Goal: Transaction & Acquisition: Purchase product/service

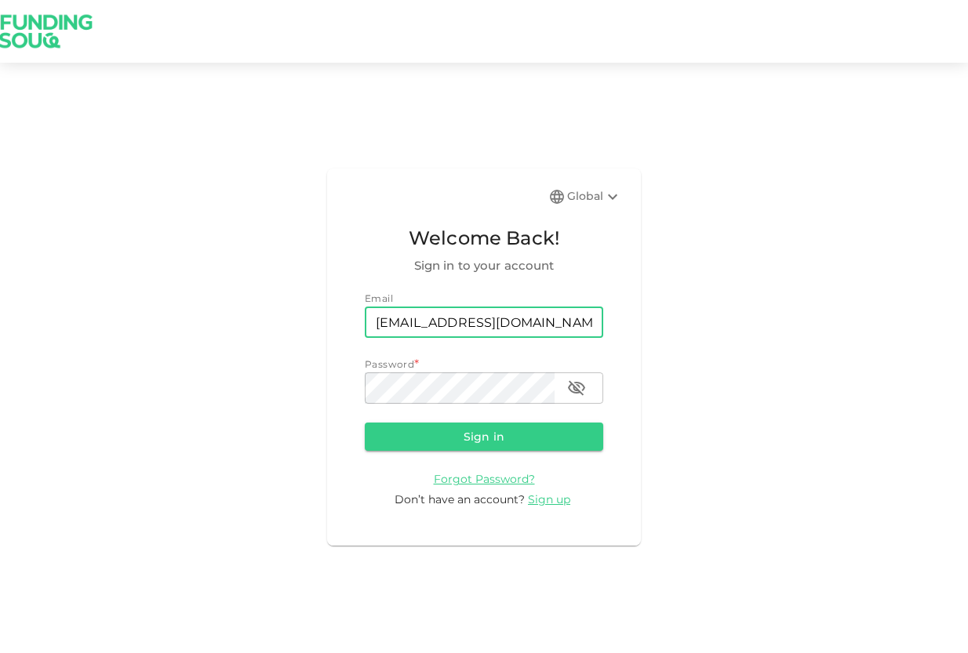
type input "[EMAIL_ADDRESS][DOMAIN_NAME]"
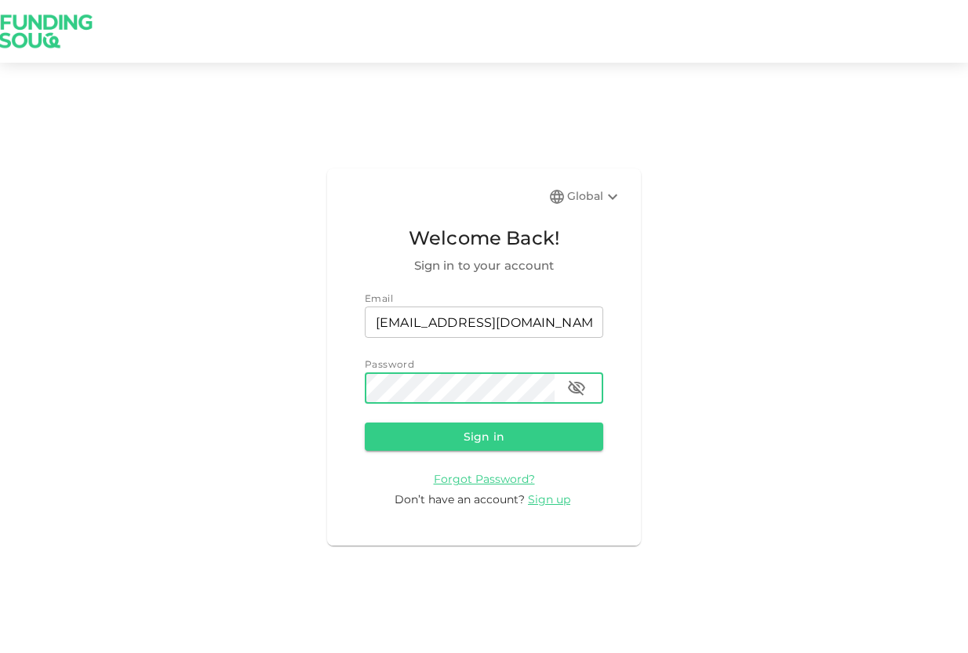
click at [365, 423] on button "Sign in" at bounding box center [484, 437] width 238 height 28
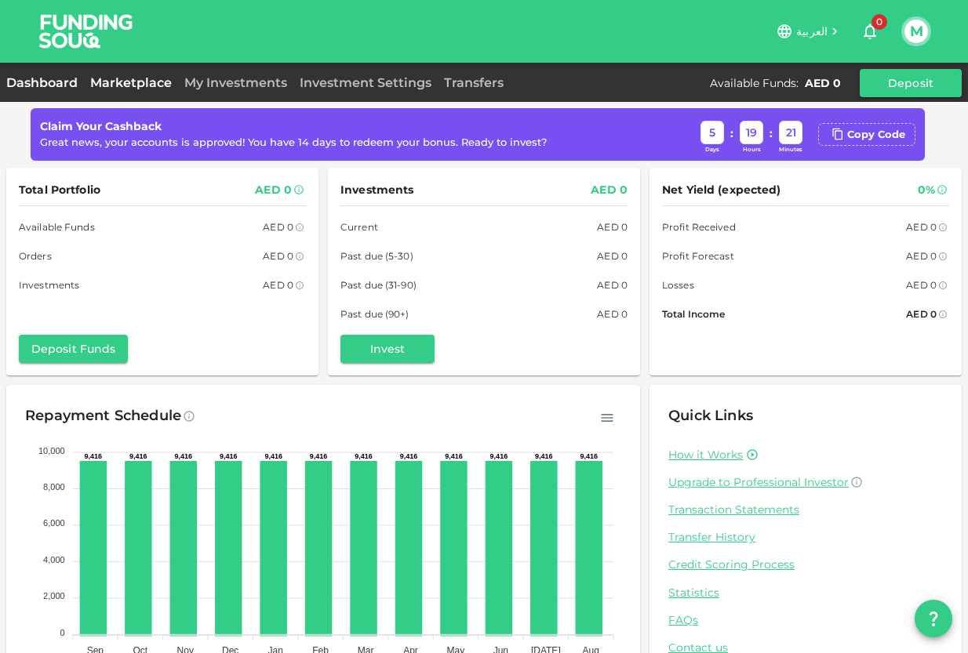
click at [107, 85] on link "Marketplace" at bounding box center [131, 82] width 94 height 15
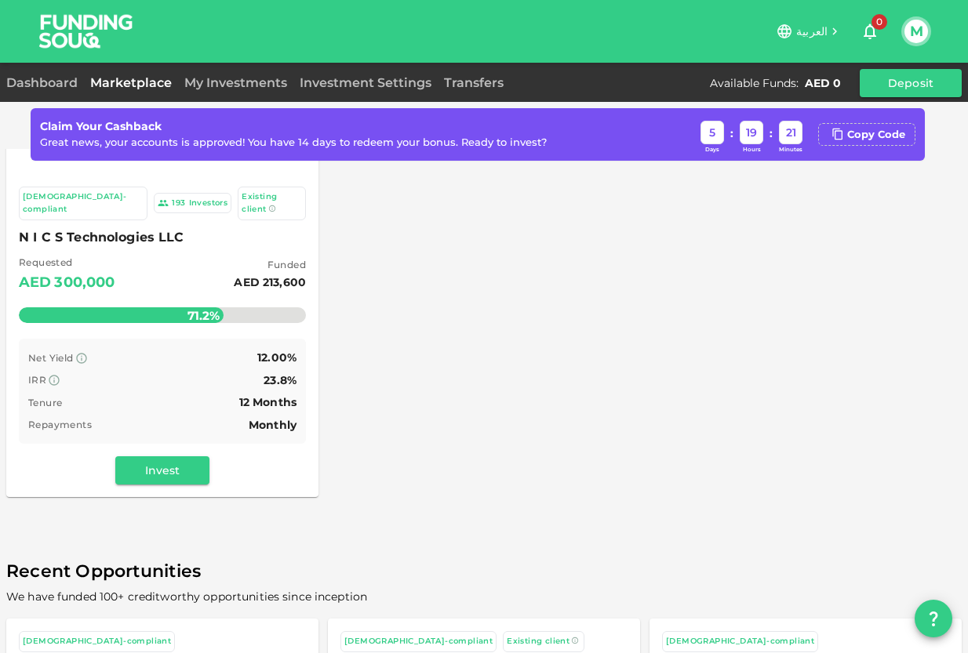
scroll to position [179, 0]
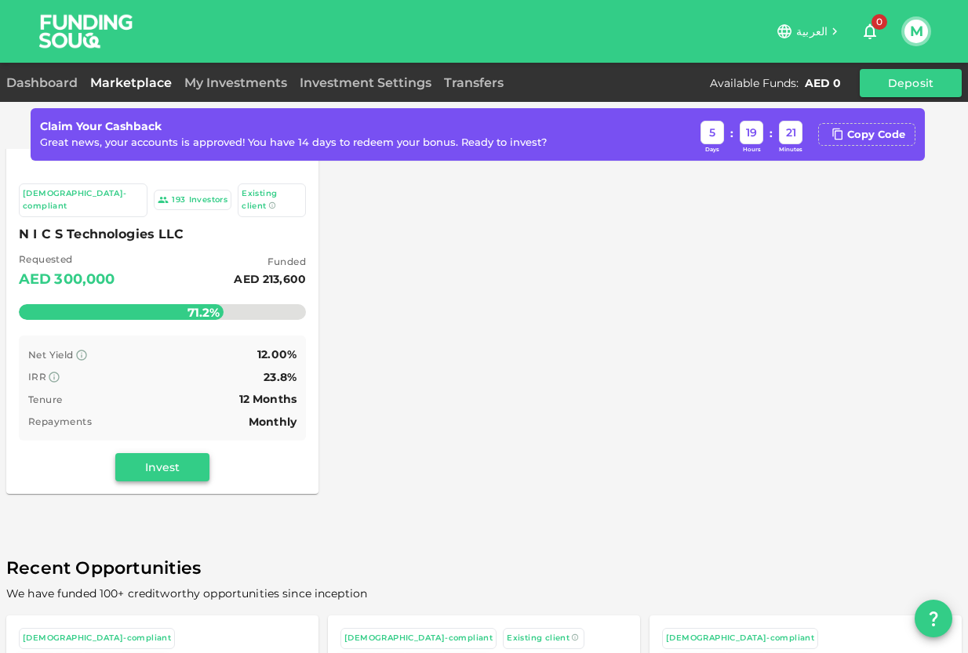
click at [141, 453] on button "Invest" at bounding box center [162, 467] width 94 height 28
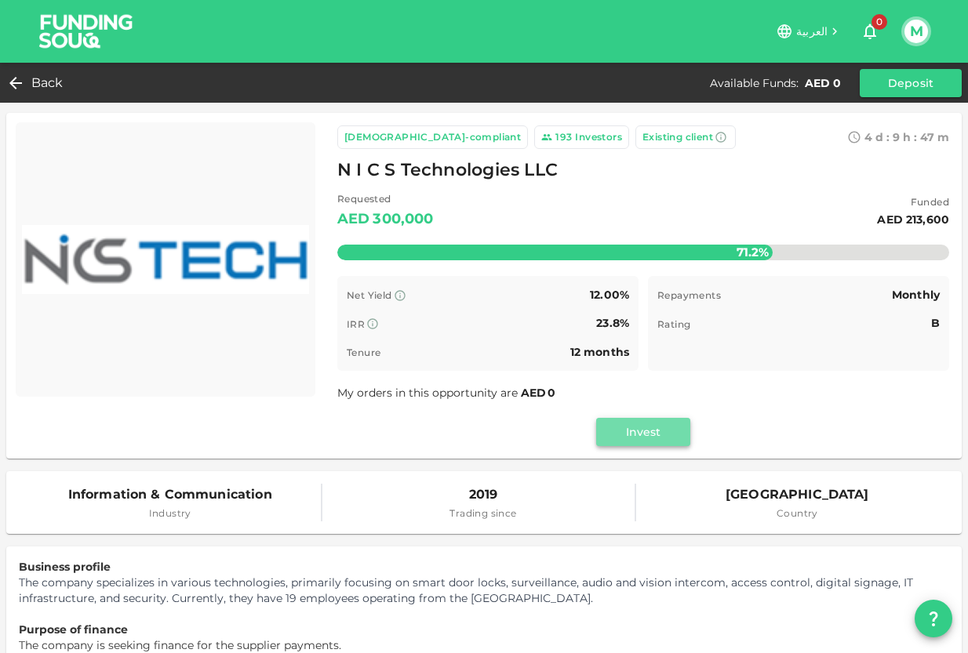
click at [659, 437] on button "Invest" at bounding box center [643, 432] width 94 height 28
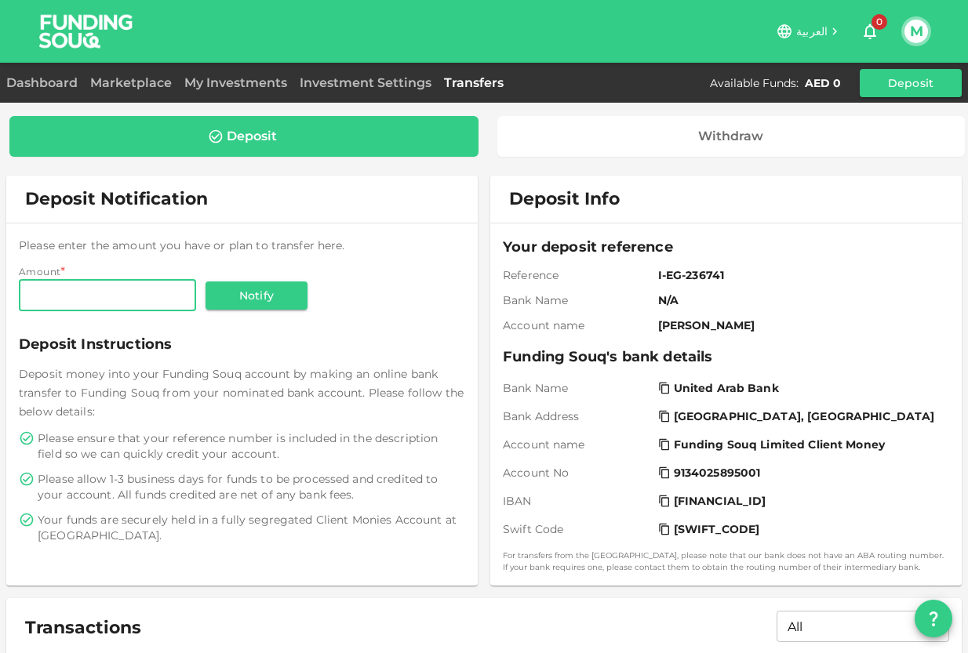
click at [136, 302] on input "Amount" at bounding box center [107, 295] width 177 height 31
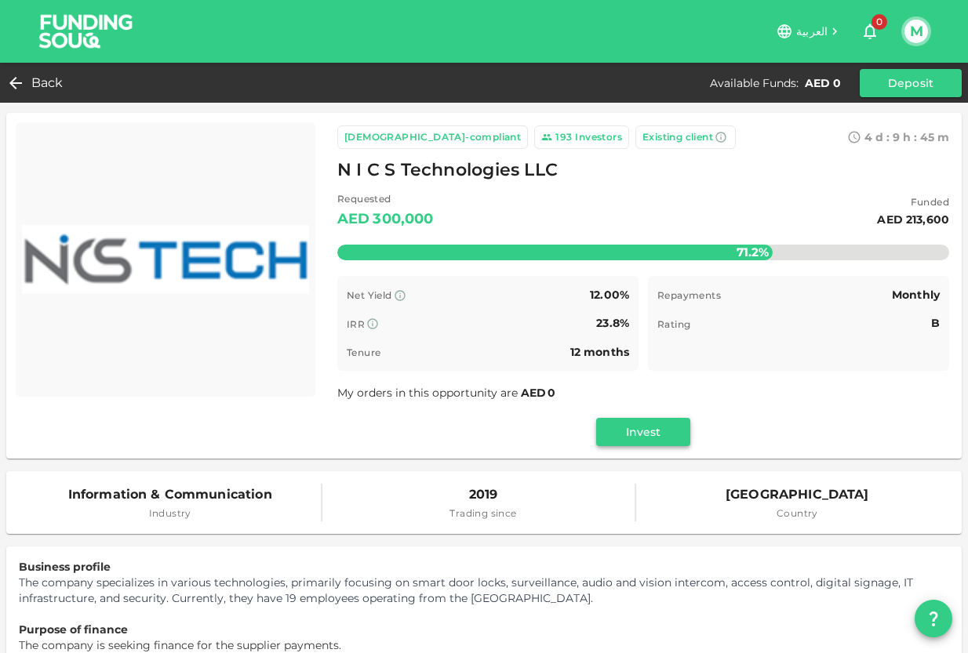
click at [668, 434] on button "Invest" at bounding box center [643, 432] width 94 height 28
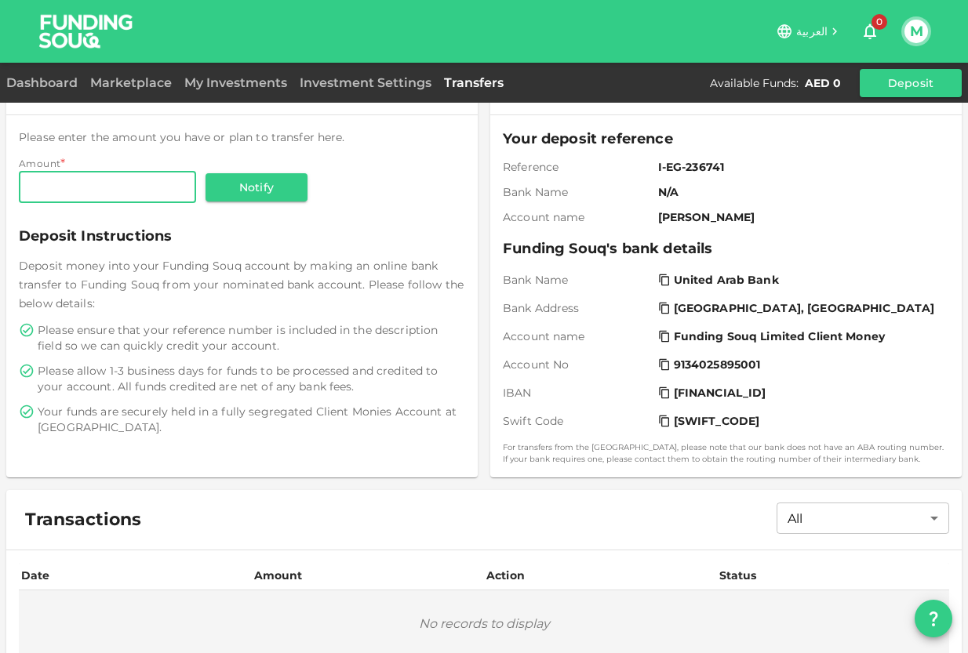
scroll to position [27, 0]
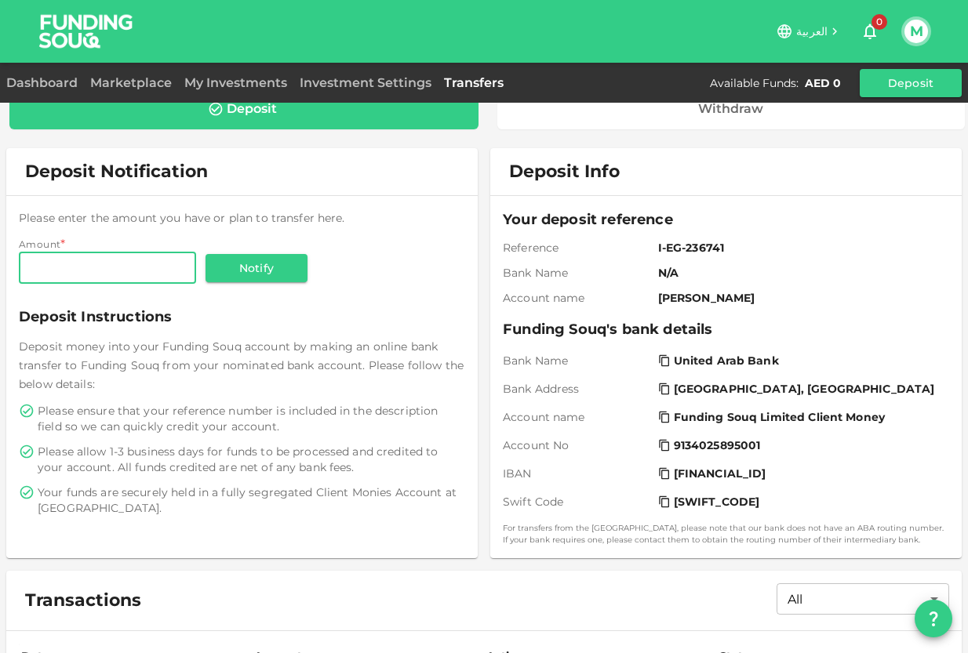
click at [162, 277] on input "Amount" at bounding box center [107, 268] width 177 height 31
click at [162, 278] on input "Amount" at bounding box center [107, 268] width 177 height 31
type input "8,500"
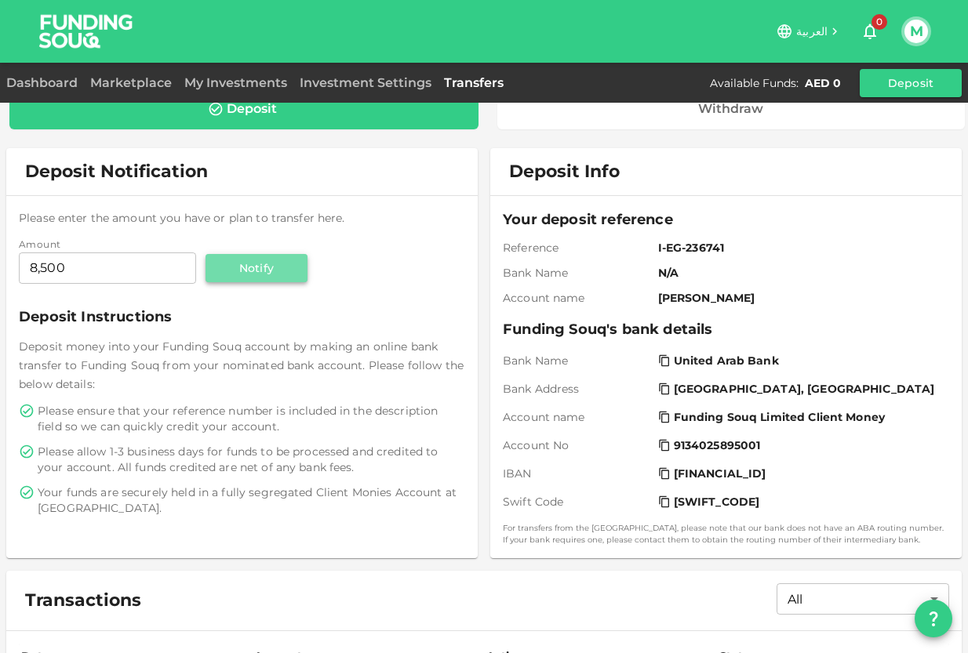
click at [254, 268] on button "Notify" at bounding box center [257, 268] width 102 height 28
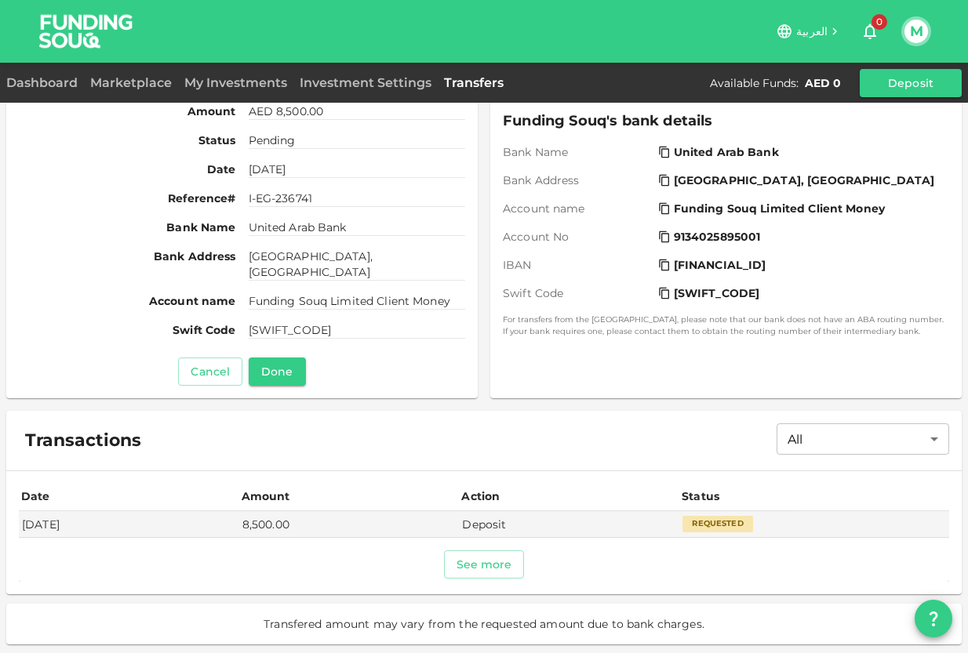
scroll to position [213, 0]
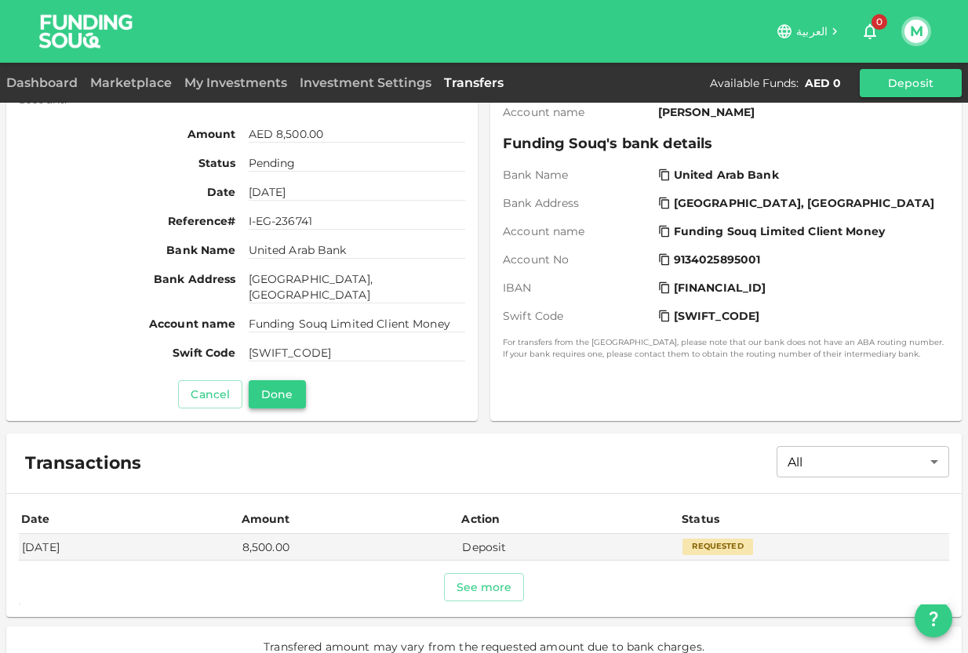
click at [282, 399] on button "Done" at bounding box center [277, 394] width 56 height 28
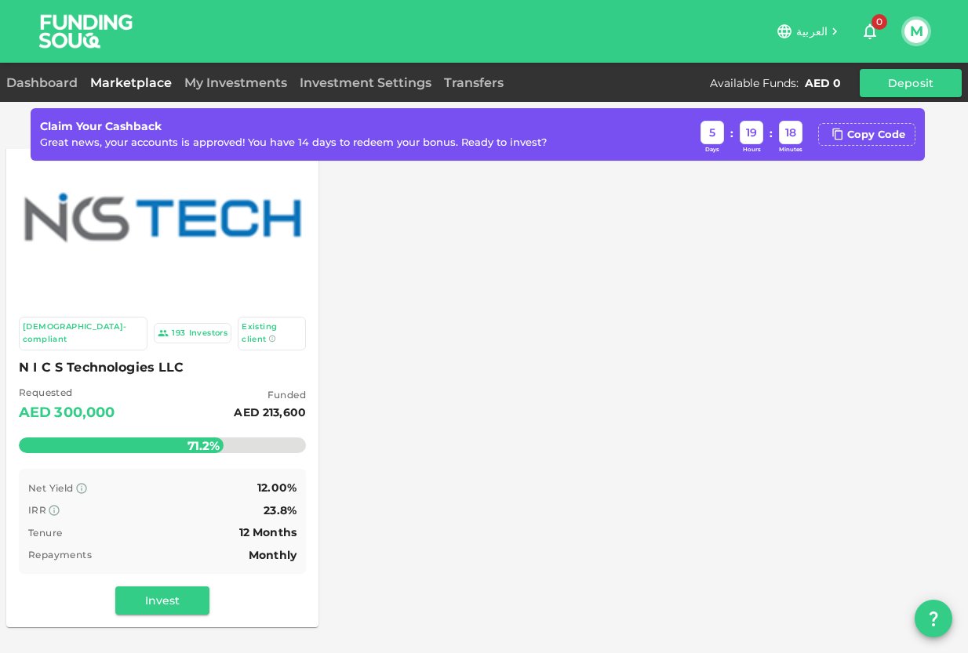
scroll to position [44, 0]
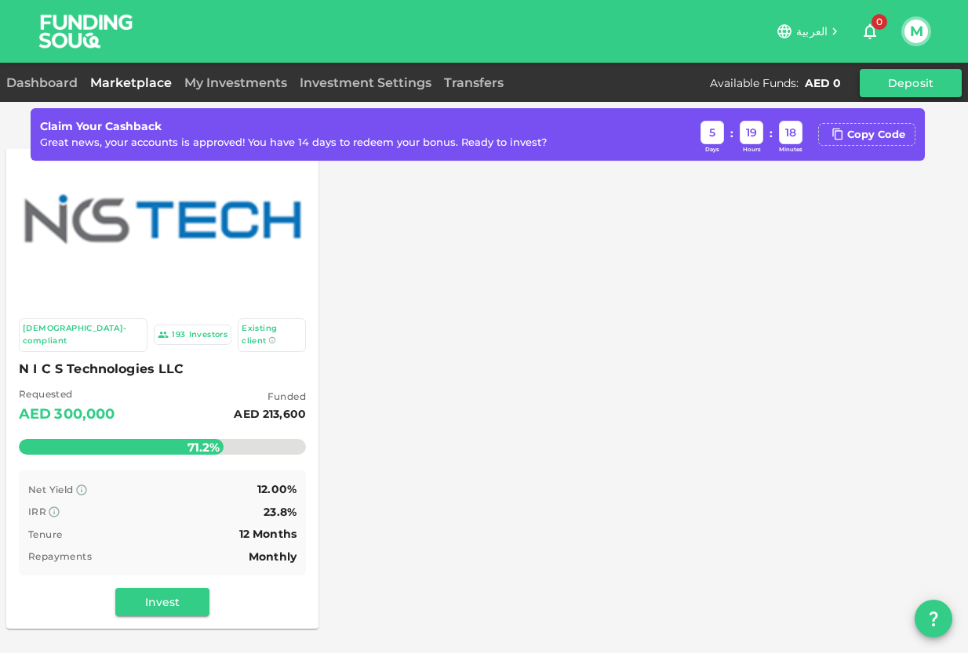
click at [888, 92] on button "Deposit" at bounding box center [911, 83] width 102 height 28
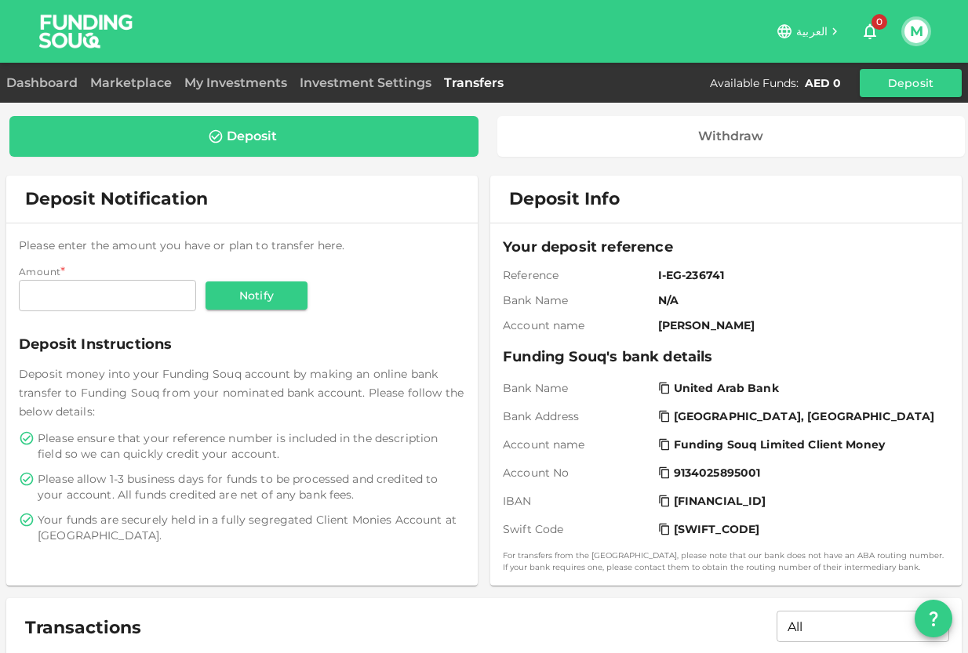
click at [263, 131] on div "Deposit" at bounding box center [252, 137] width 50 height 16
click at [341, 137] on div "Deposit" at bounding box center [244, 137] width 444 height 16
click at [50, 87] on link "Dashboard" at bounding box center [45, 82] width 78 height 15
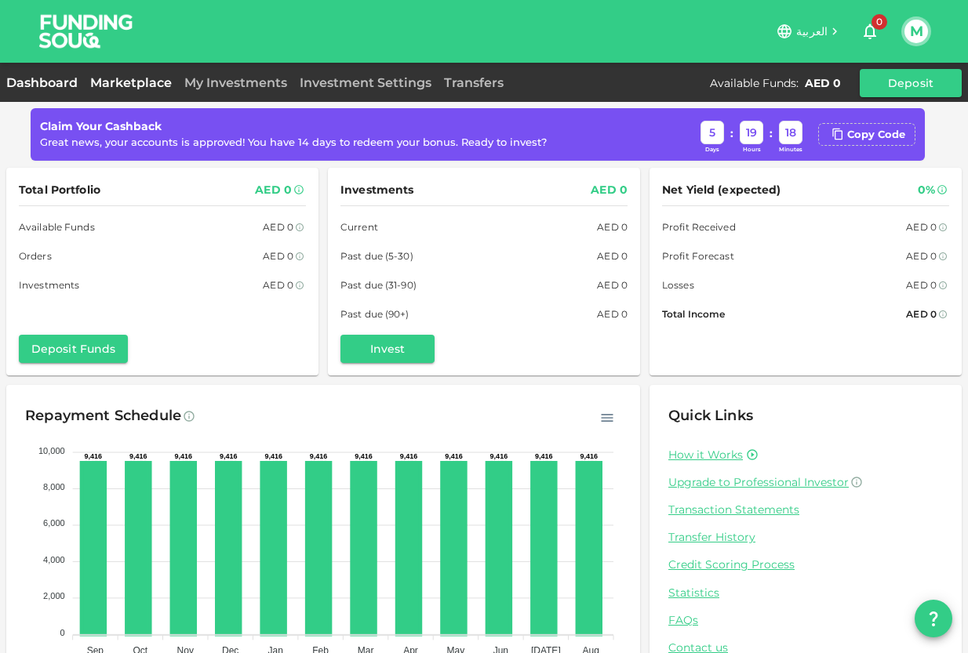
click at [161, 76] on link "Marketplace" at bounding box center [131, 82] width 94 height 15
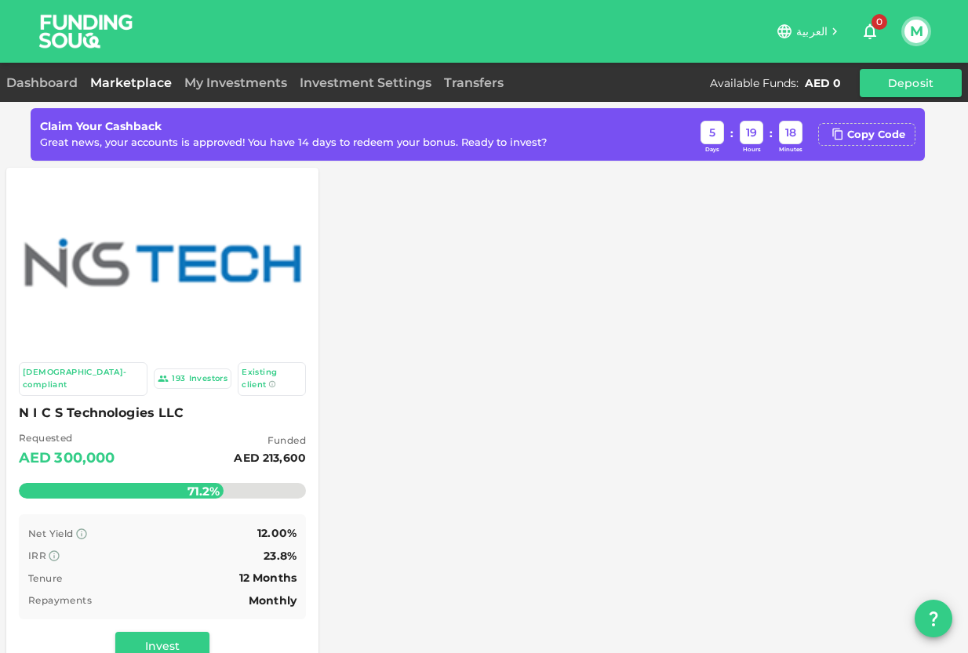
click at [206, 204] on div at bounding box center [162, 263] width 293 height 173
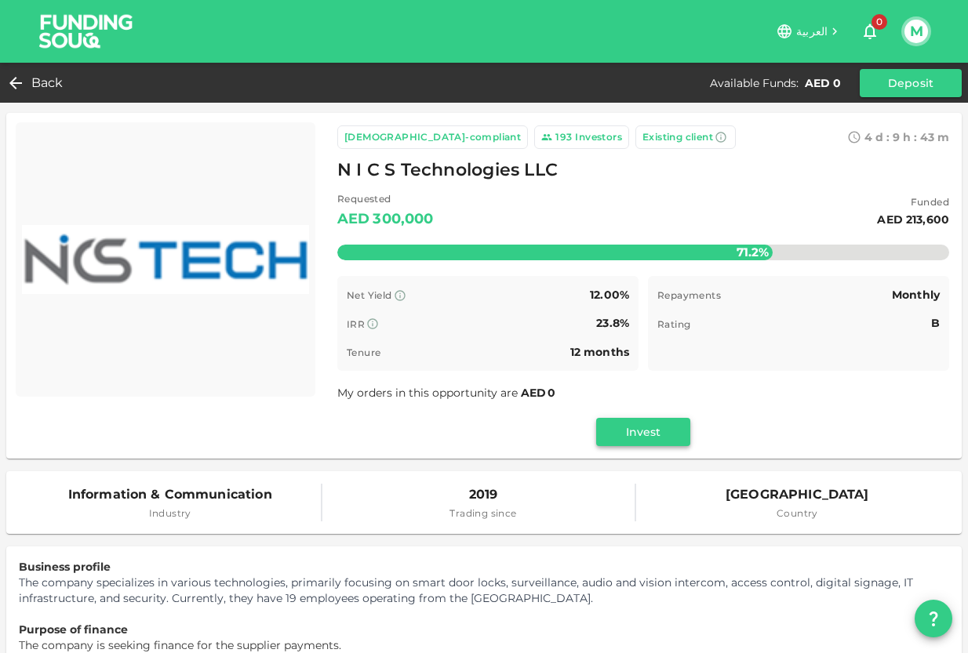
click at [624, 433] on button "Invest" at bounding box center [643, 432] width 94 height 28
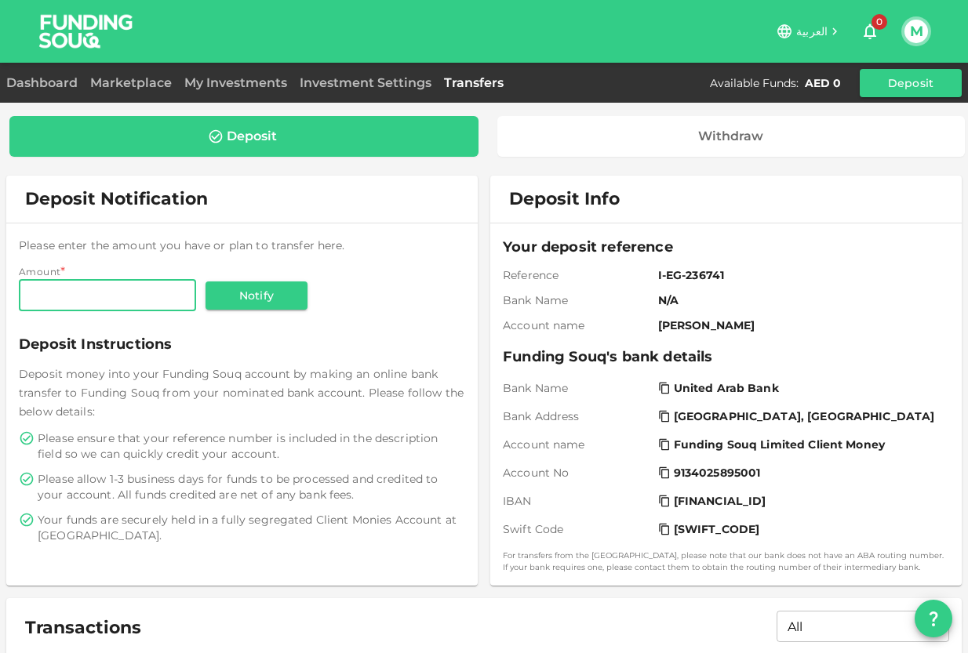
click at [228, 287] on button "Notify" at bounding box center [257, 296] width 102 height 28
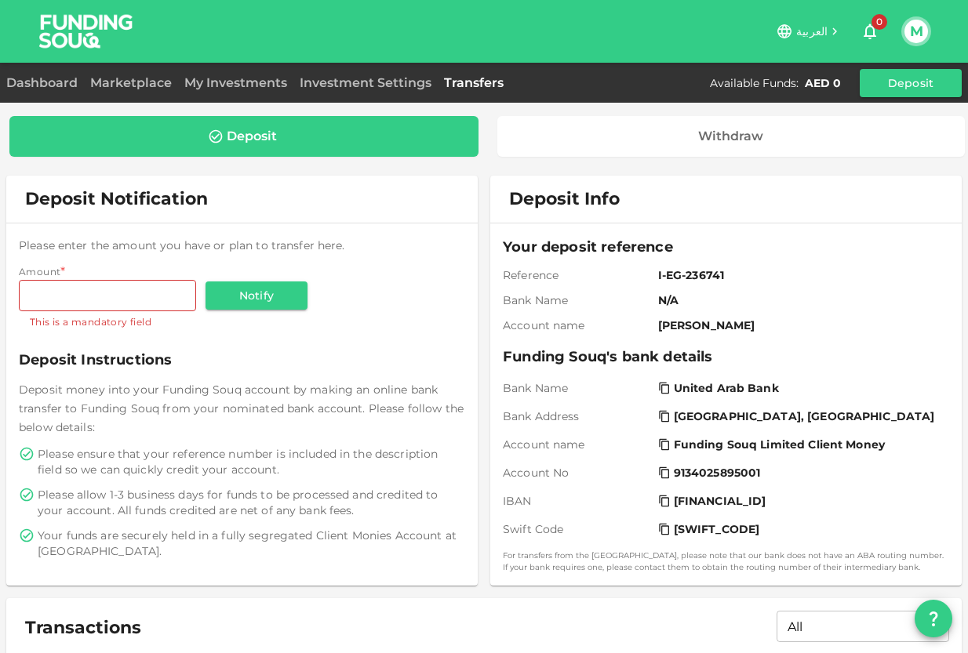
scroll to position [187, 0]
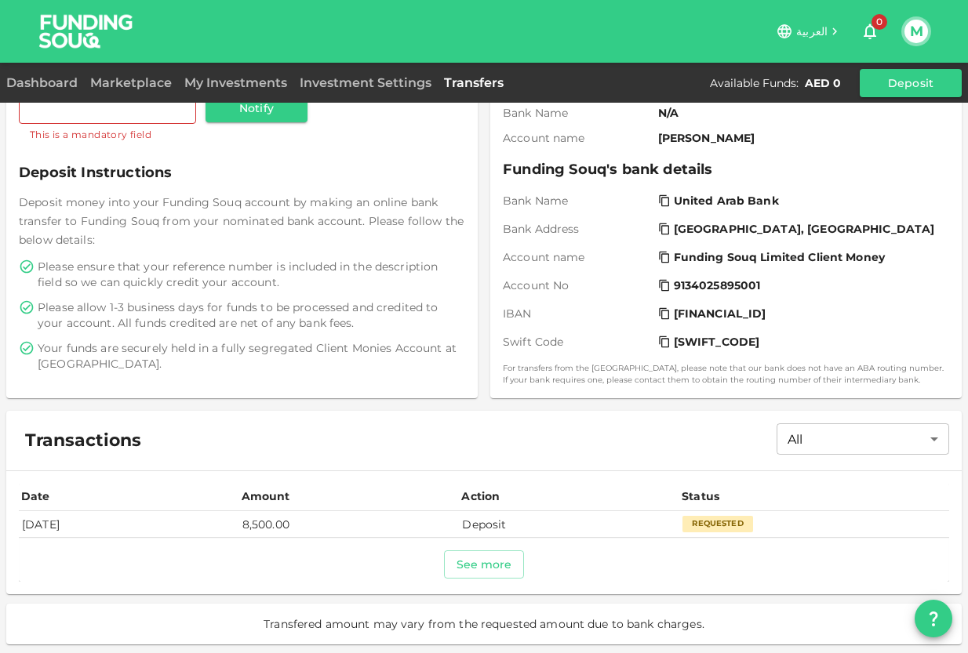
click at [530, 525] on td "Deposit" at bounding box center [569, 525] width 220 height 26
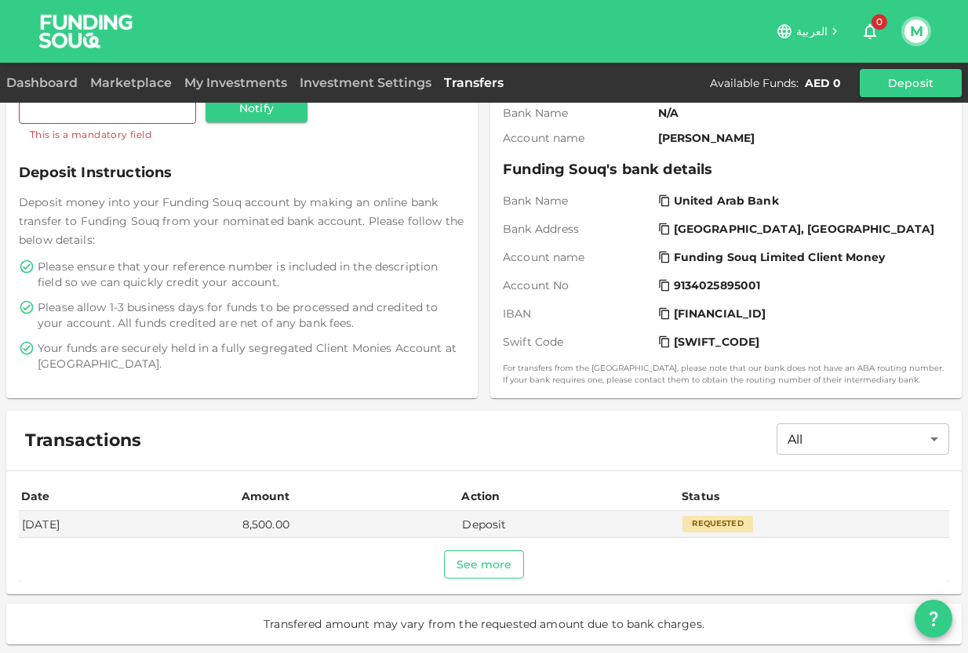
click at [500, 560] on button "See more" at bounding box center [484, 565] width 81 height 28
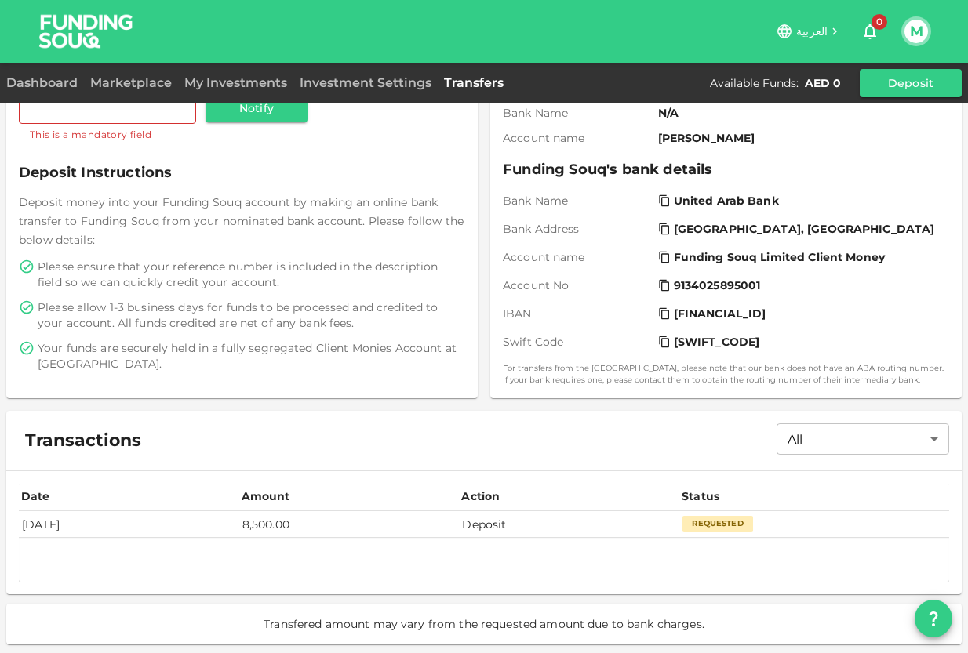
click at [495, 531] on td "Deposit" at bounding box center [569, 525] width 220 height 26
click at [213, 534] on td "Aug 19, 2025" at bounding box center [129, 525] width 220 height 26
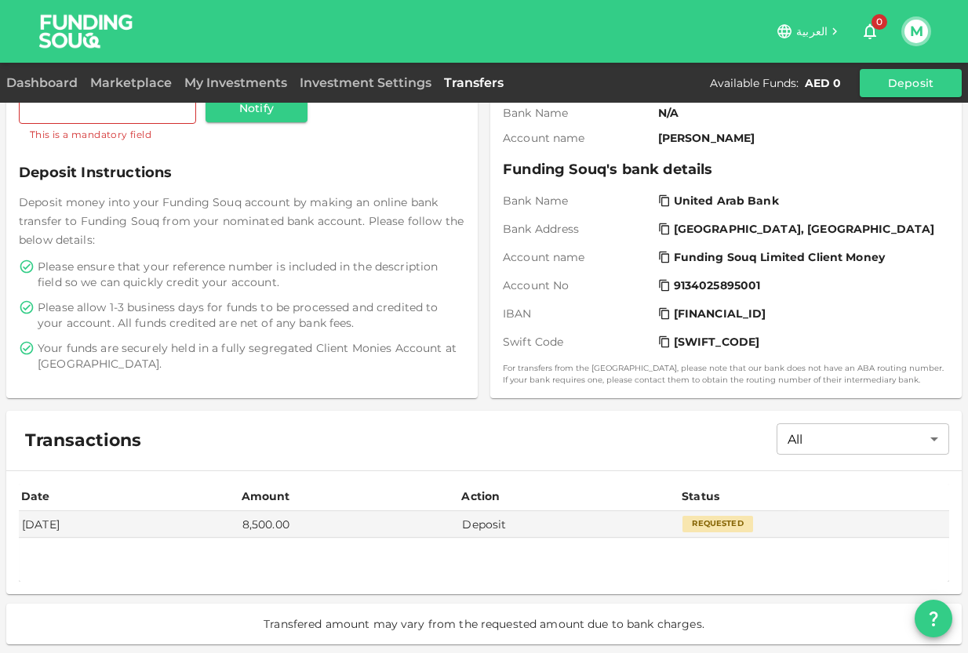
scroll to position [0, 0]
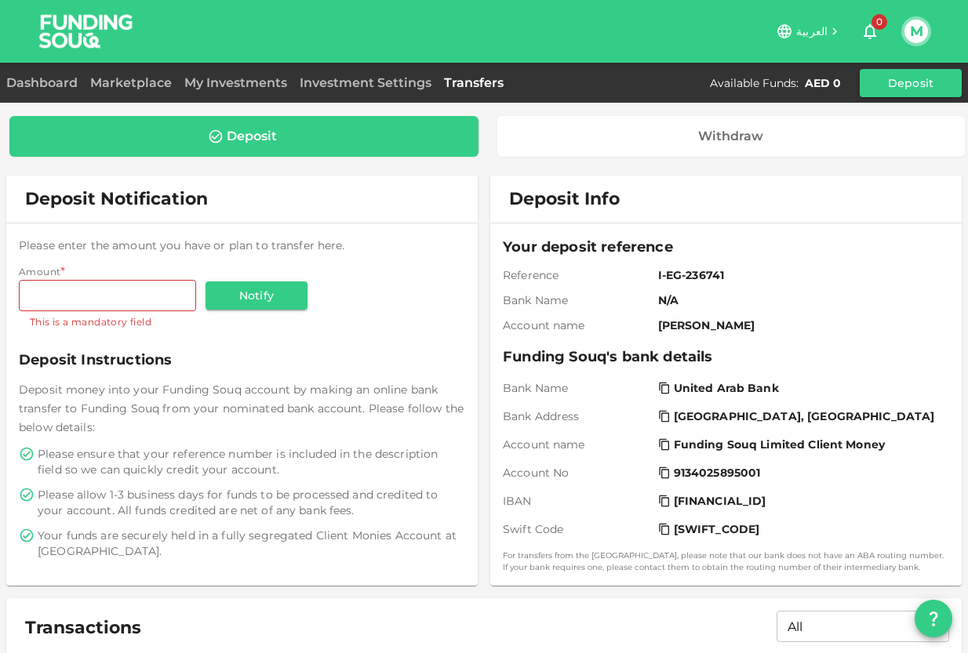
click at [465, 88] on link "Transfers" at bounding box center [474, 82] width 72 height 15
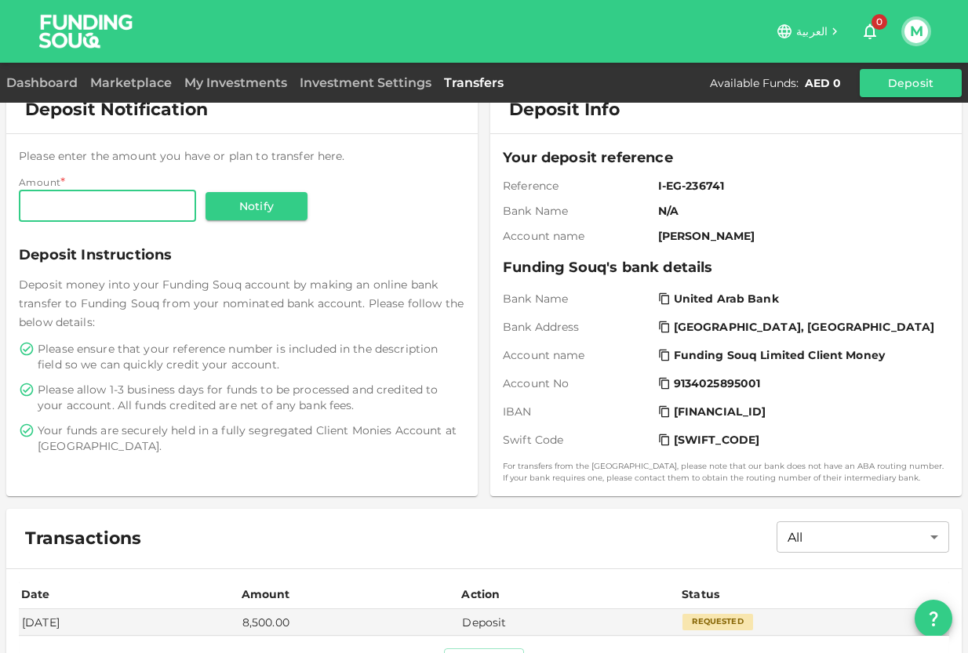
scroll to position [187, 0]
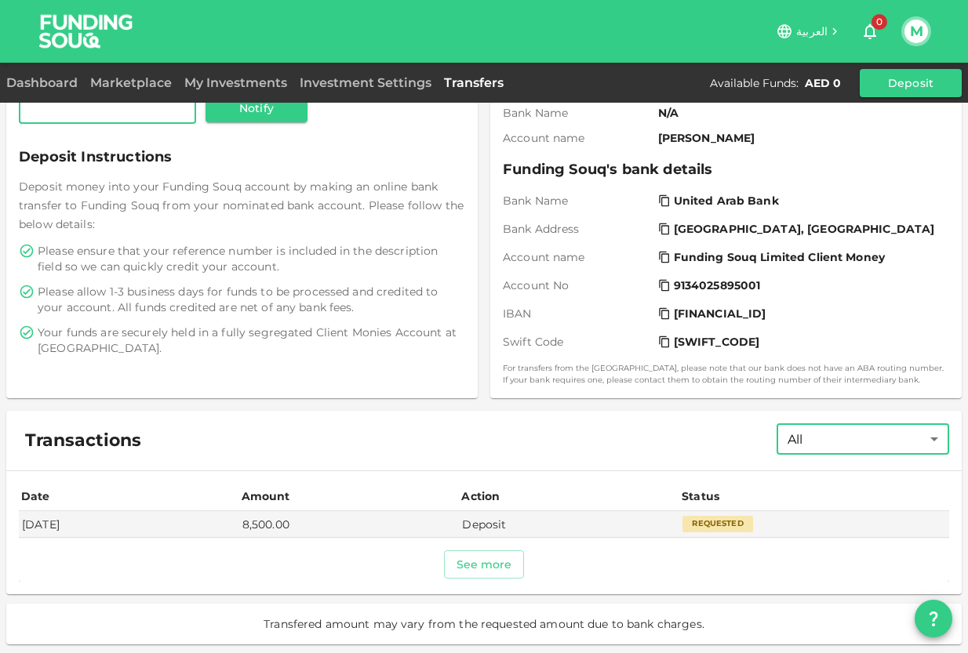
click at [807, 439] on body "العربية 0 M Dashboard Marketplace My Investments Investment Settings Transfers …" at bounding box center [484, 326] width 968 height 653
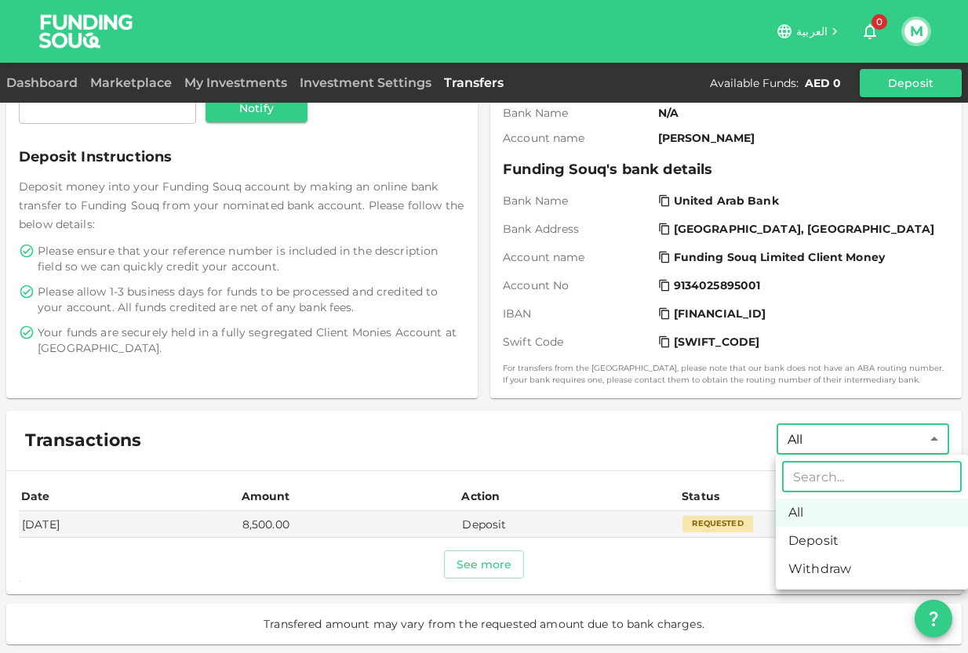
click at [827, 576] on li "Withdraw" at bounding box center [872, 569] width 192 height 28
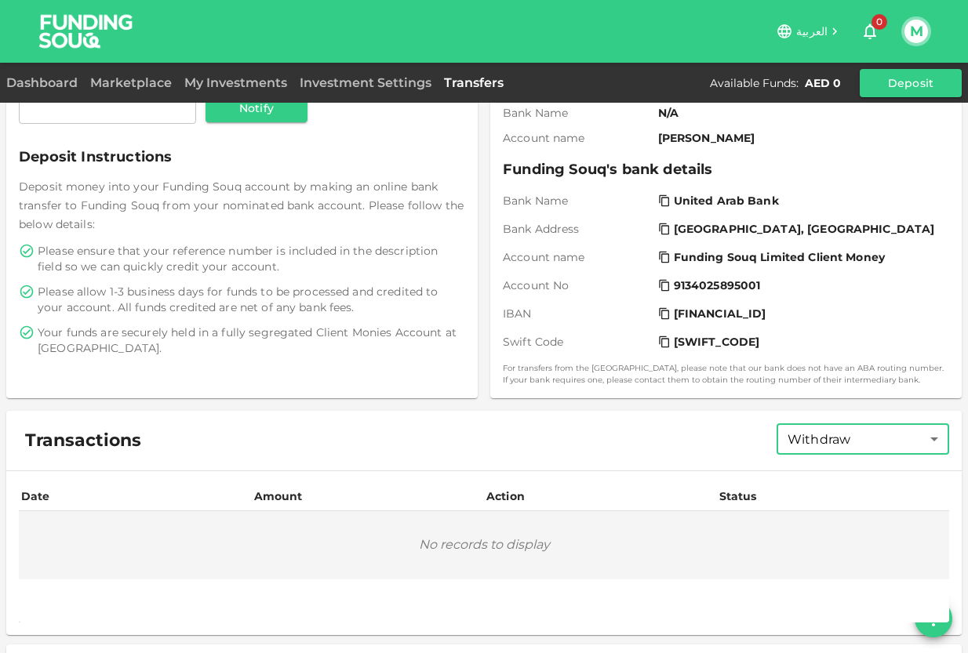
click at [833, 445] on body "العربية 0 M Dashboard Marketplace My Investments Investment Settings Transfers …" at bounding box center [484, 326] width 968 height 653
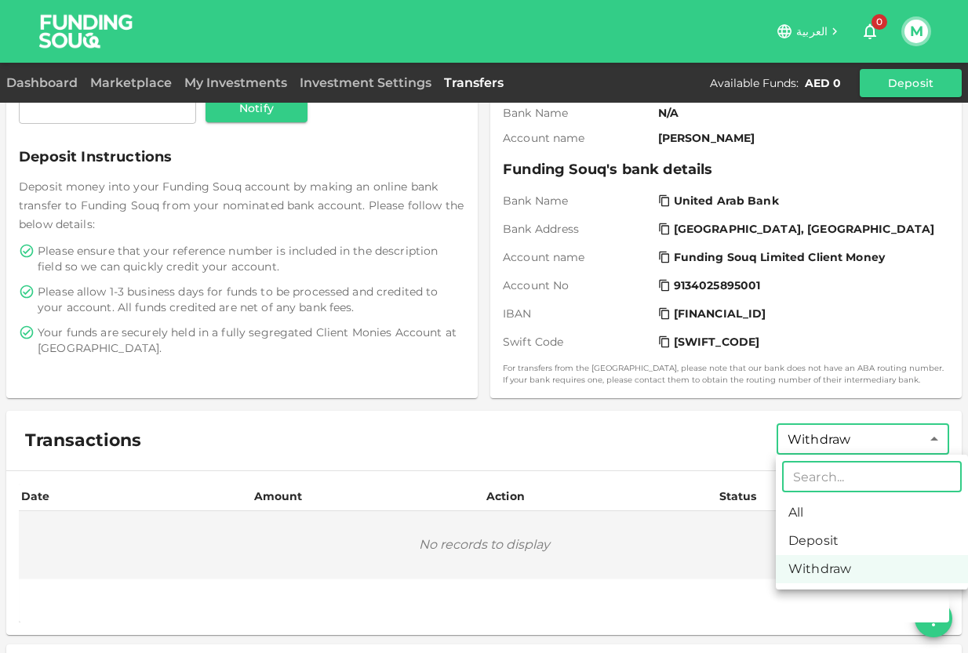
click at [814, 512] on li "All" at bounding box center [872, 513] width 192 height 28
type input "All"
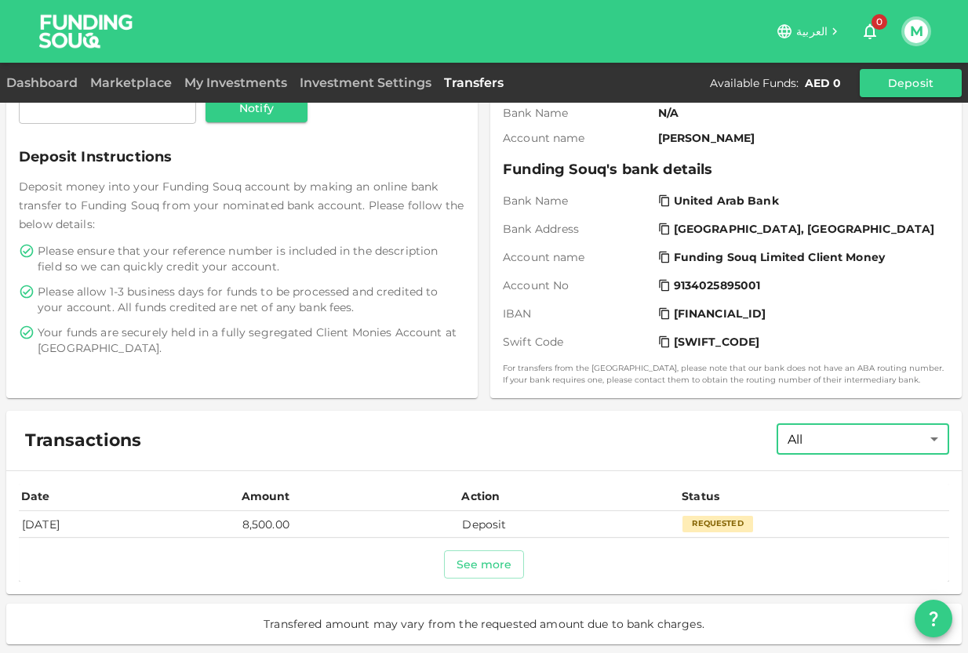
click at [498, 526] on td "Deposit" at bounding box center [569, 525] width 220 height 26
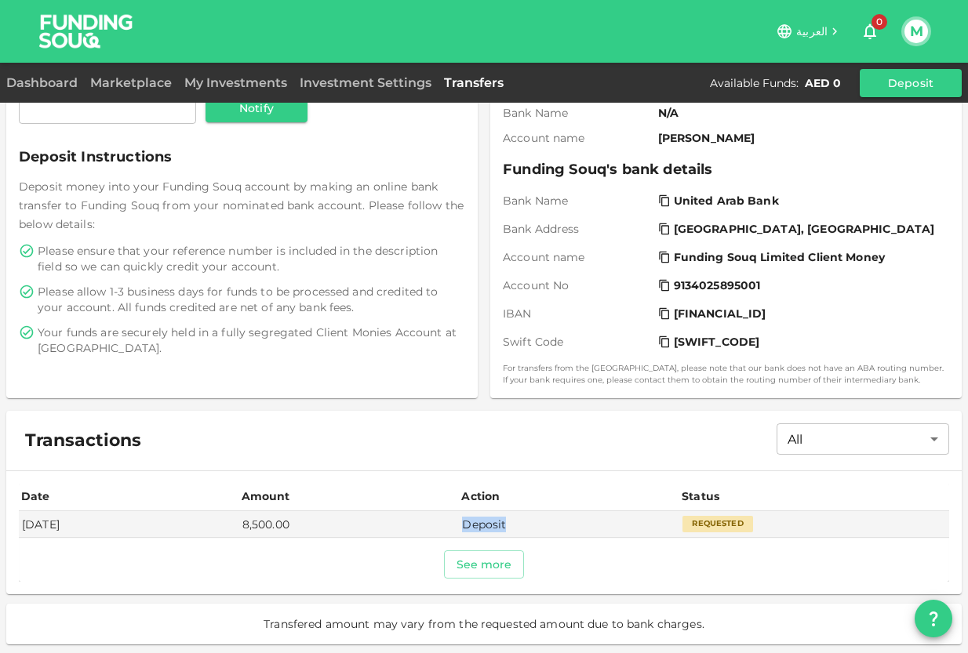
scroll to position [0, 0]
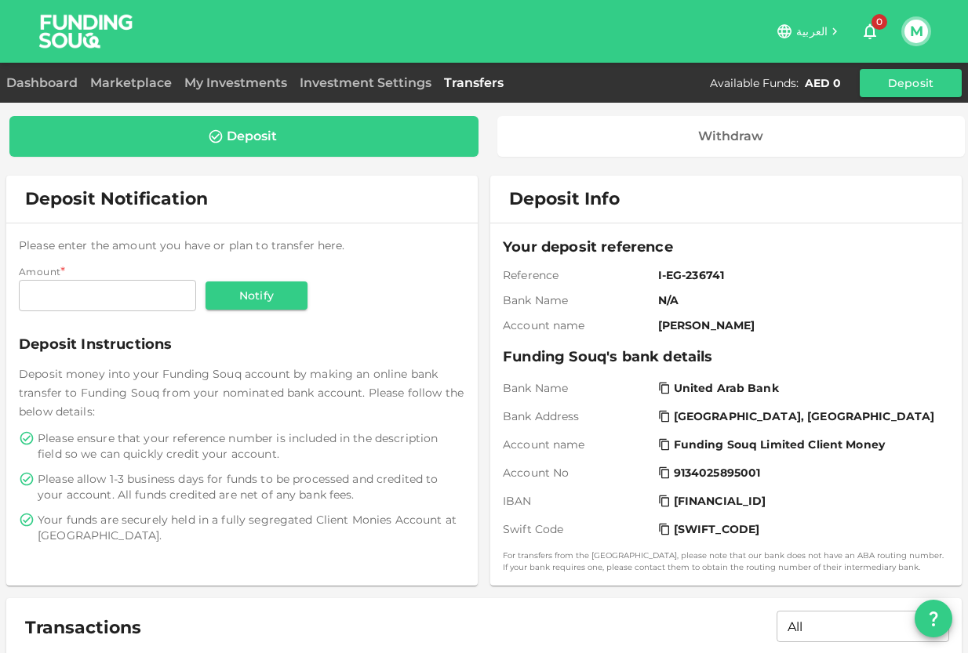
click at [358, 131] on div "Deposit" at bounding box center [244, 137] width 444 height 16
click at [351, 89] on link "Investment Settings" at bounding box center [365, 82] width 144 height 15
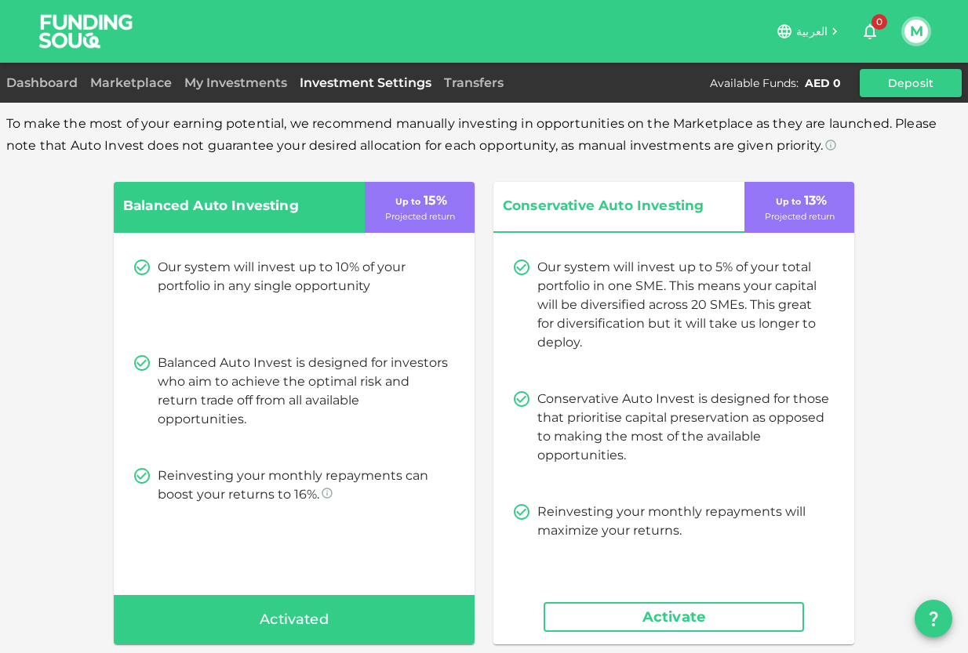
click at [235, 626] on div "Activated" at bounding box center [294, 620] width 361 height 50
click at [265, 624] on span "Activated" at bounding box center [294, 620] width 69 height 25
click at [304, 620] on span "Activated" at bounding box center [294, 620] width 69 height 25
click at [337, 619] on div "Activated" at bounding box center [294, 620] width 361 height 50
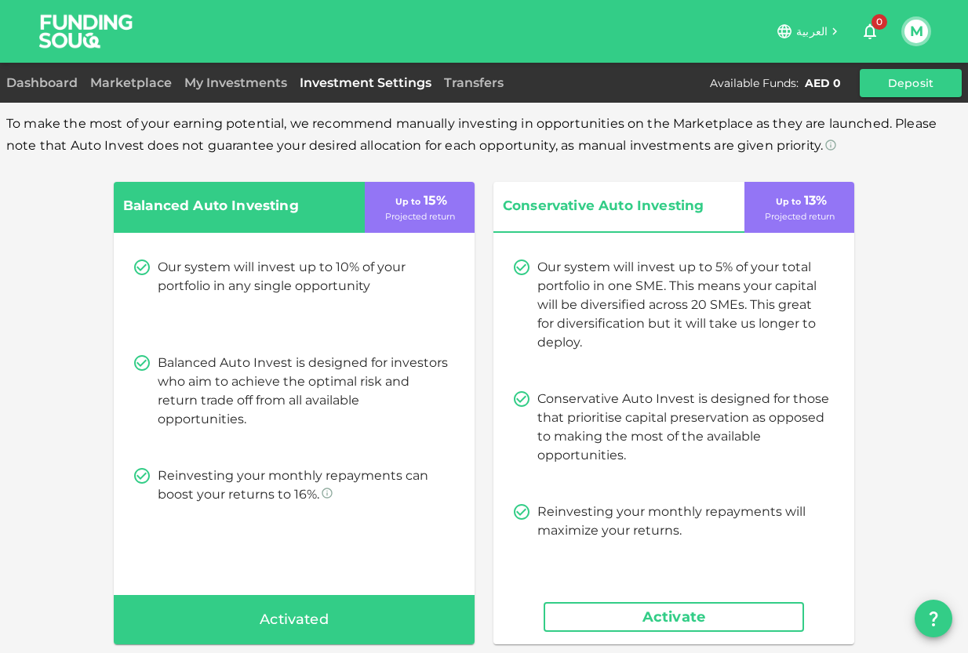
click at [237, 90] on div "My Investments" at bounding box center [235, 83] width 115 height 19
click at [236, 86] on link "My Investments" at bounding box center [235, 82] width 115 height 15
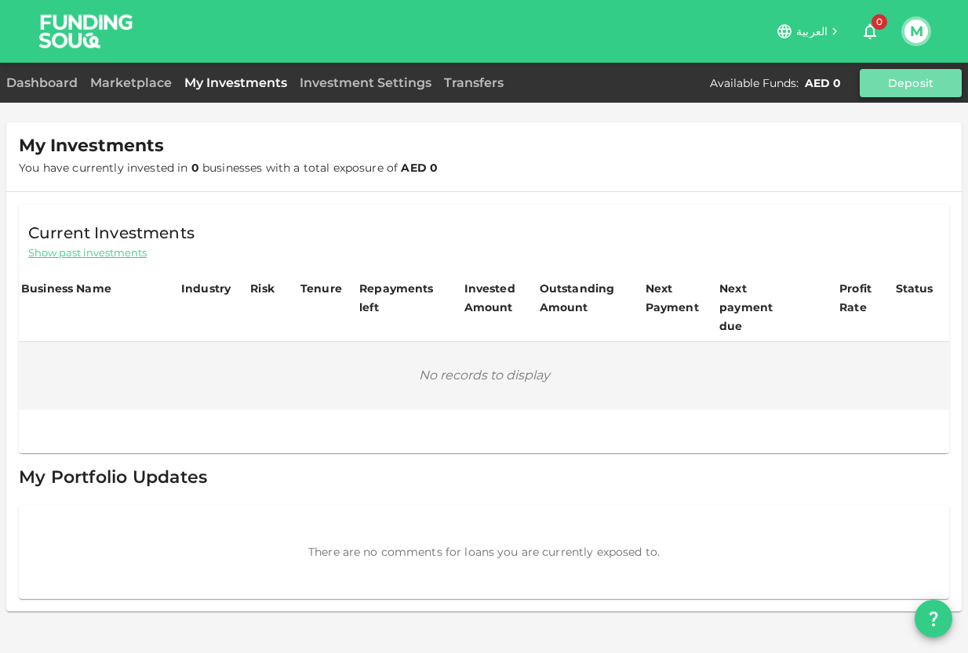
click at [905, 94] on button "Deposit" at bounding box center [911, 83] width 102 height 28
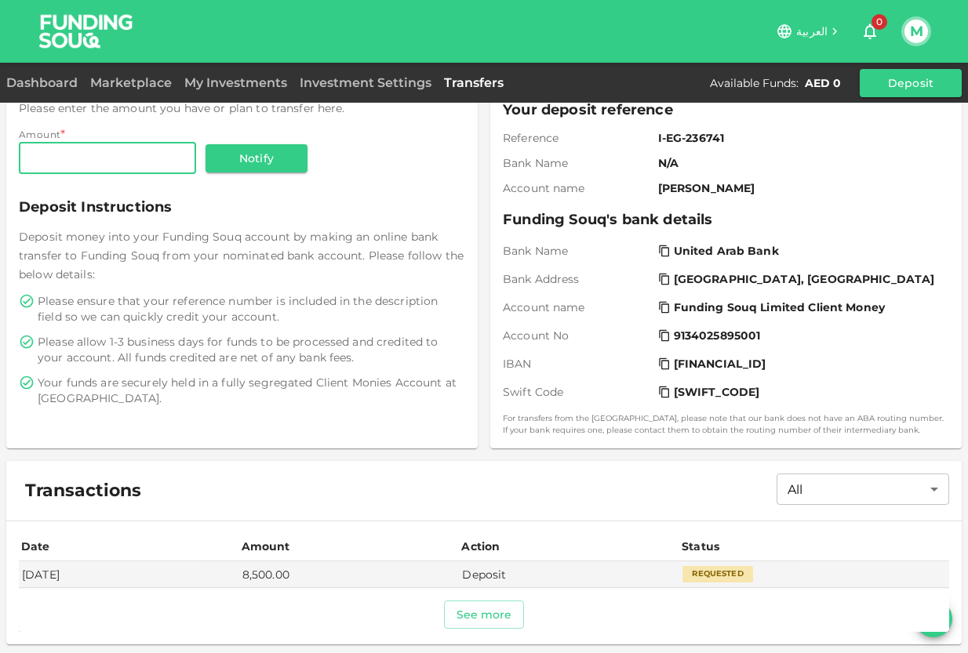
scroll to position [187, 0]
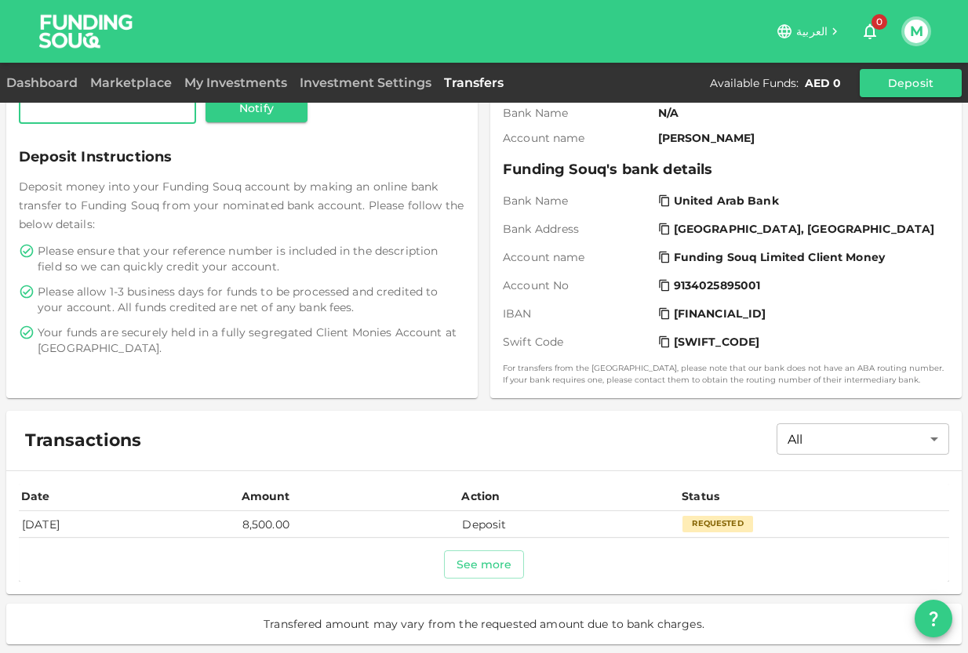
click at [715, 526] on div "Requested" at bounding box center [718, 524] width 71 height 16
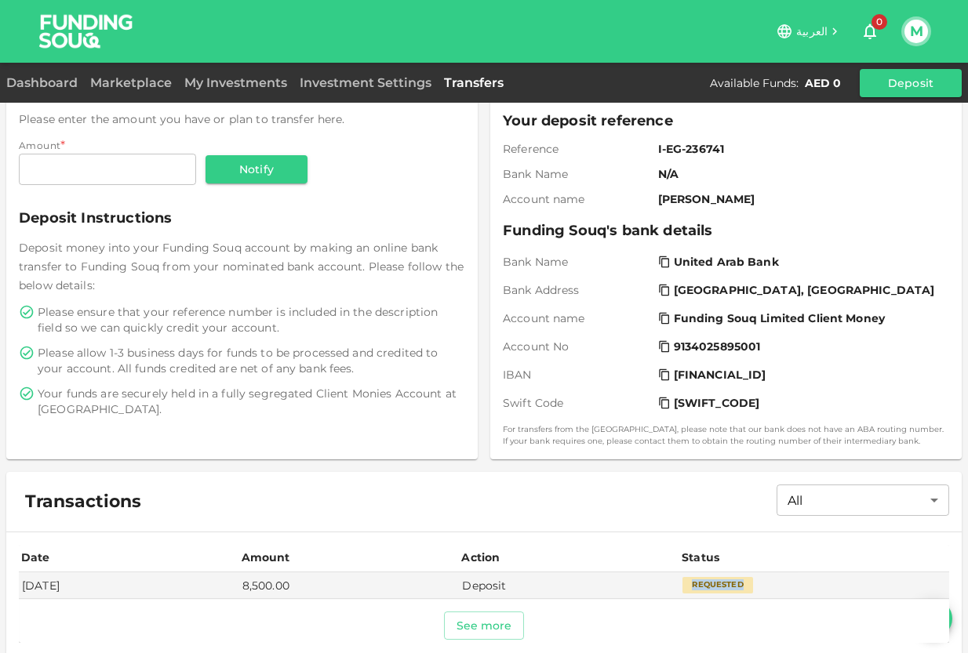
scroll to position [126, 0]
click at [115, 176] on input "Amount" at bounding box center [107, 170] width 177 height 31
click at [39, 171] on input "Amount" at bounding box center [107, 170] width 177 height 31
type input "4,200"
click at [268, 181] on button "Notify" at bounding box center [257, 170] width 102 height 28
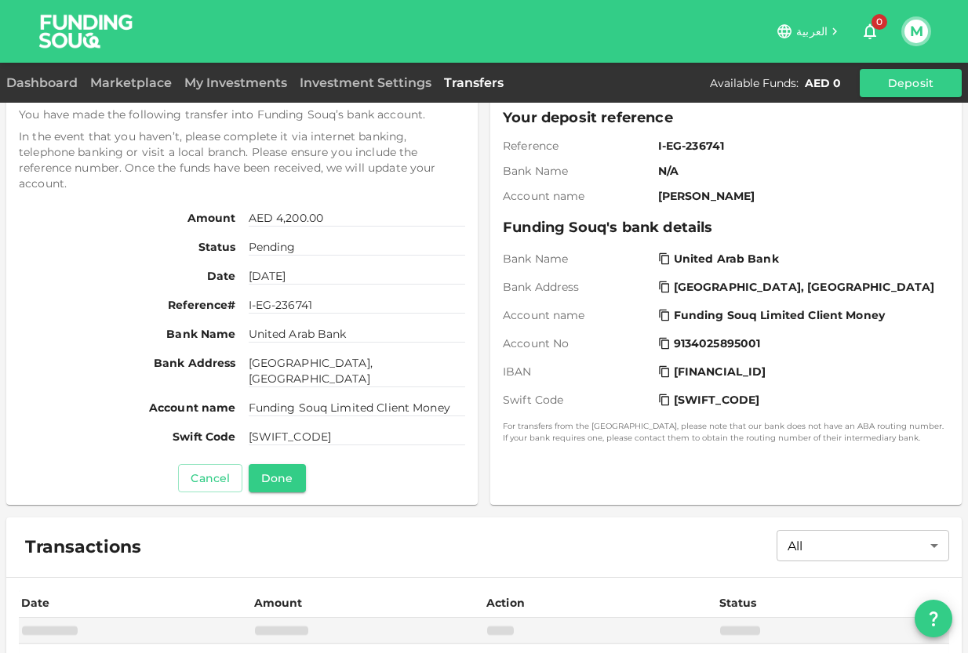
scroll to position [123, 0]
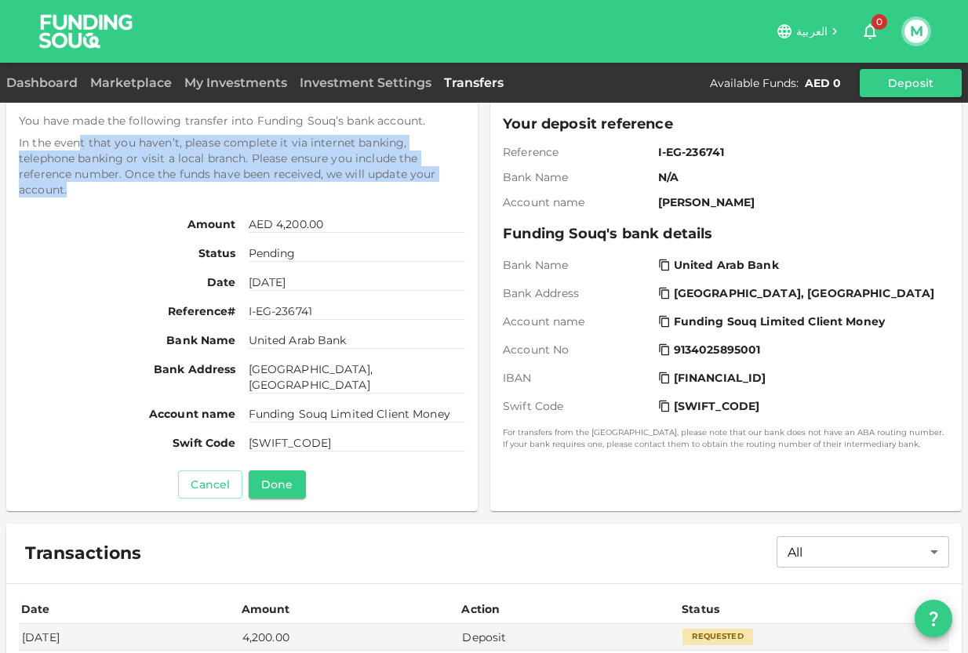
drag, startPoint x: 81, startPoint y: 144, endPoint x: 238, endPoint y: 188, distance: 163.9
click at [239, 188] on span "In the event that you haven’t, please complete it via internet banking, telepho…" at bounding box center [242, 166] width 446 height 63
click at [235, 199] on div "You have made the following transfer into Funding Souq’s bank account. In the e…" at bounding box center [242, 306] width 446 height 386
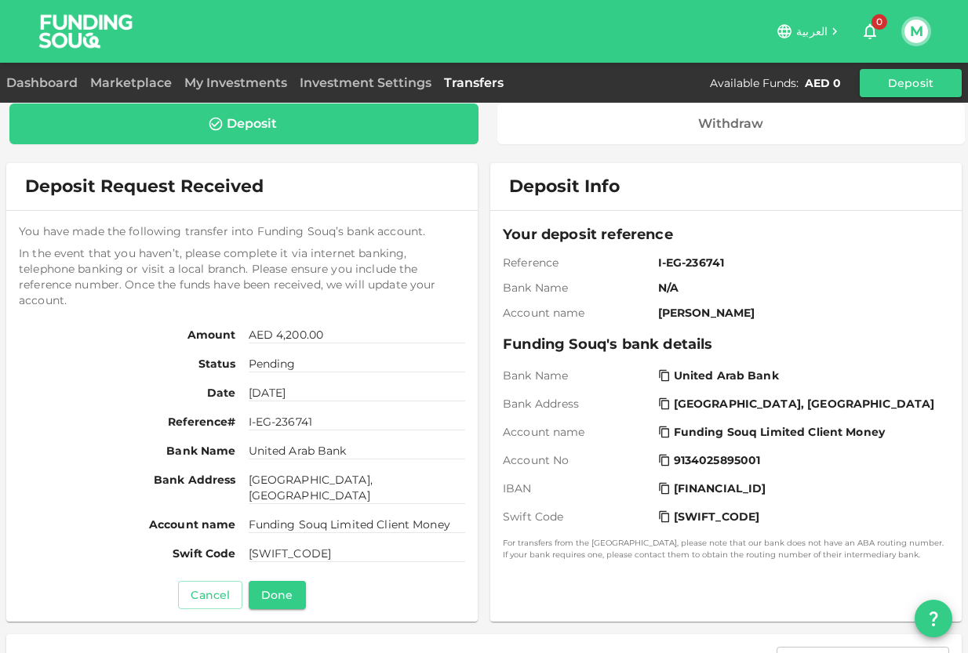
scroll to position [0, 0]
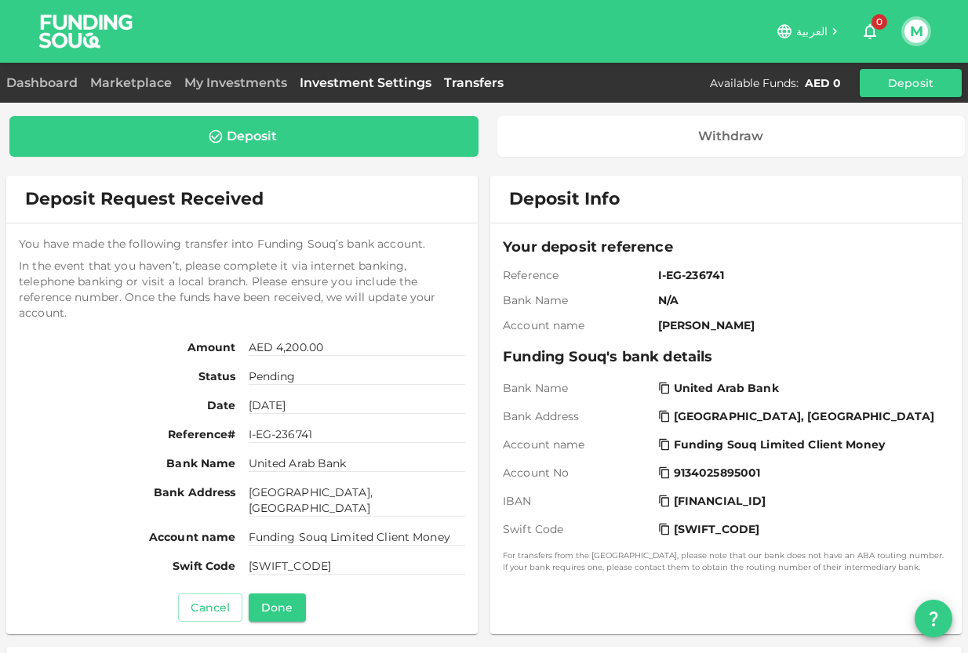
click at [329, 86] on link "Investment Settings" at bounding box center [365, 82] width 144 height 15
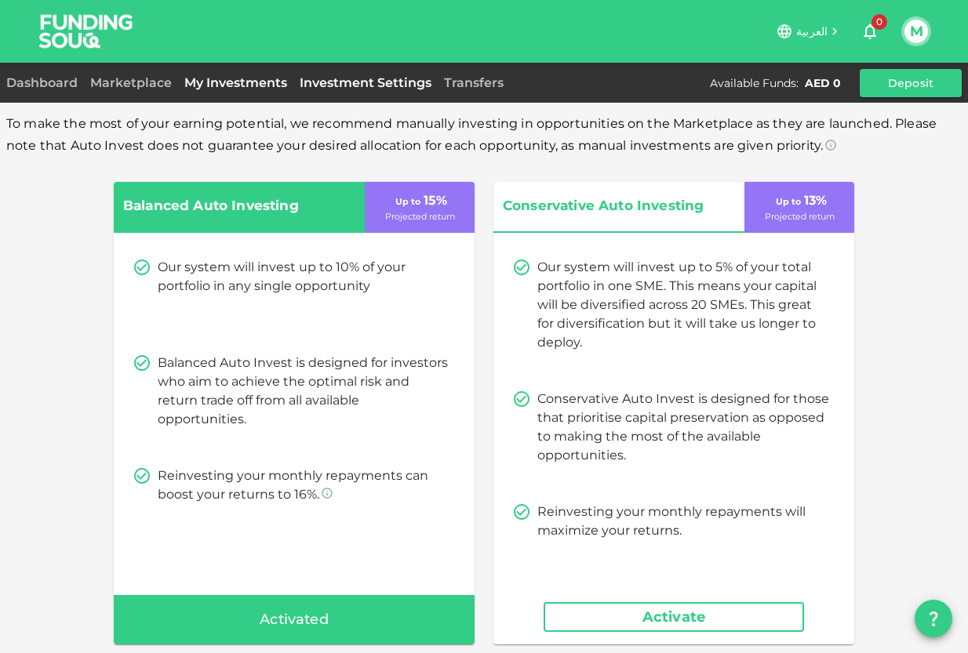
click at [204, 82] on link "My Investments" at bounding box center [235, 82] width 115 height 15
